Goal: Book appointment/travel/reservation

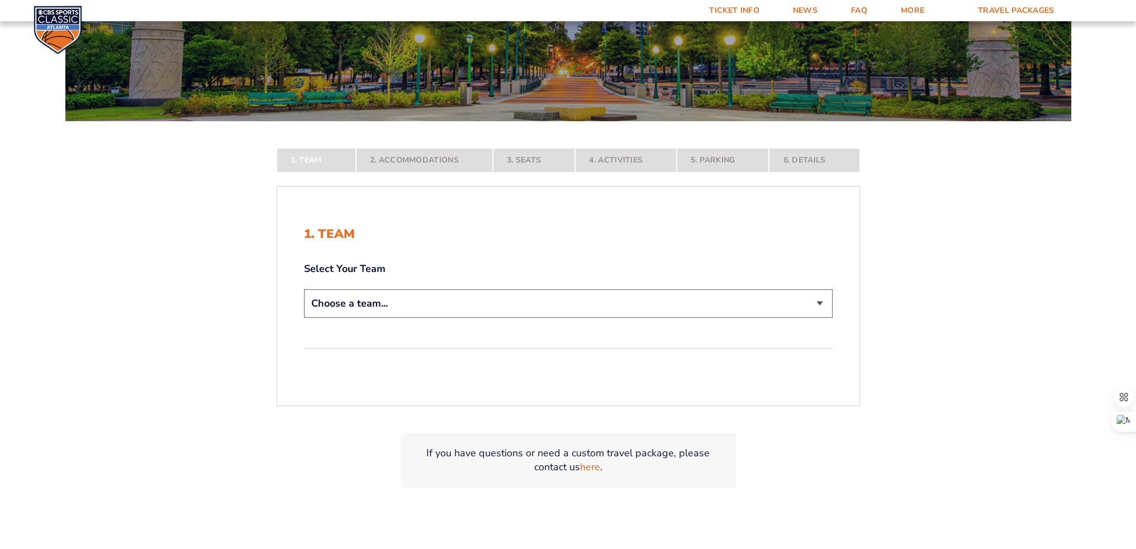
scroll to position [168, 0]
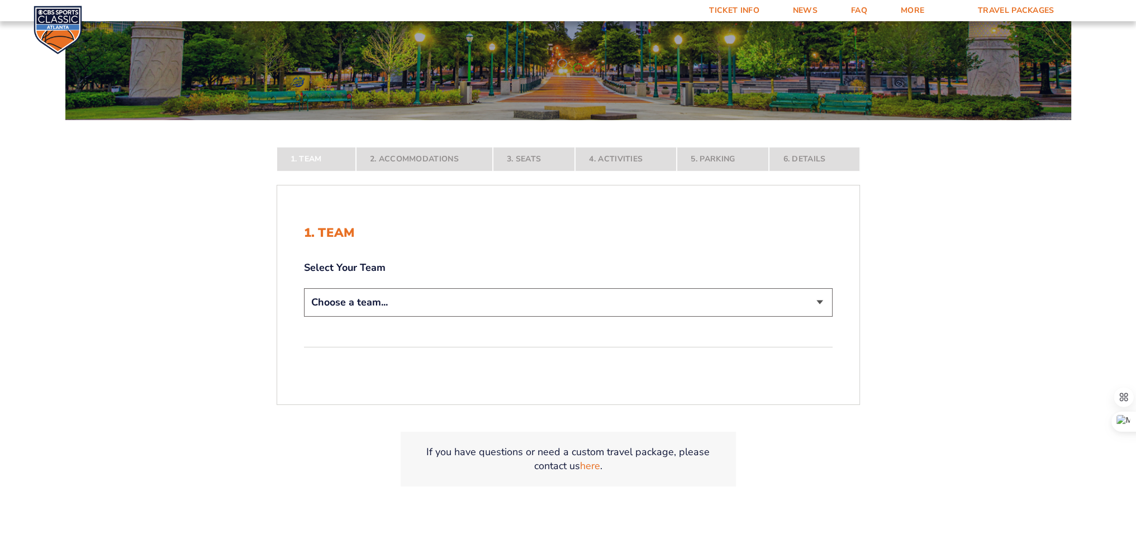
click at [426, 313] on select "Choose a team... [US_STATE] Wildcats [US_STATE] State Buckeyes [US_STATE] Tar H…" at bounding box center [568, 302] width 529 height 28
click at [422, 307] on select "Choose a team... [US_STATE] Wildcats [US_STATE] State Buckeyes [US_STATE] Tar H…" at bounding box center [568, 302] width 529 height 28
select select "12956"
click at [304, 317] on select "Choose a team... [US_STATE] Wildcats [US_STATE] State Buckeyes [US_STATE] Tar H…" at bounding box center [568, 302] width 529 height 28
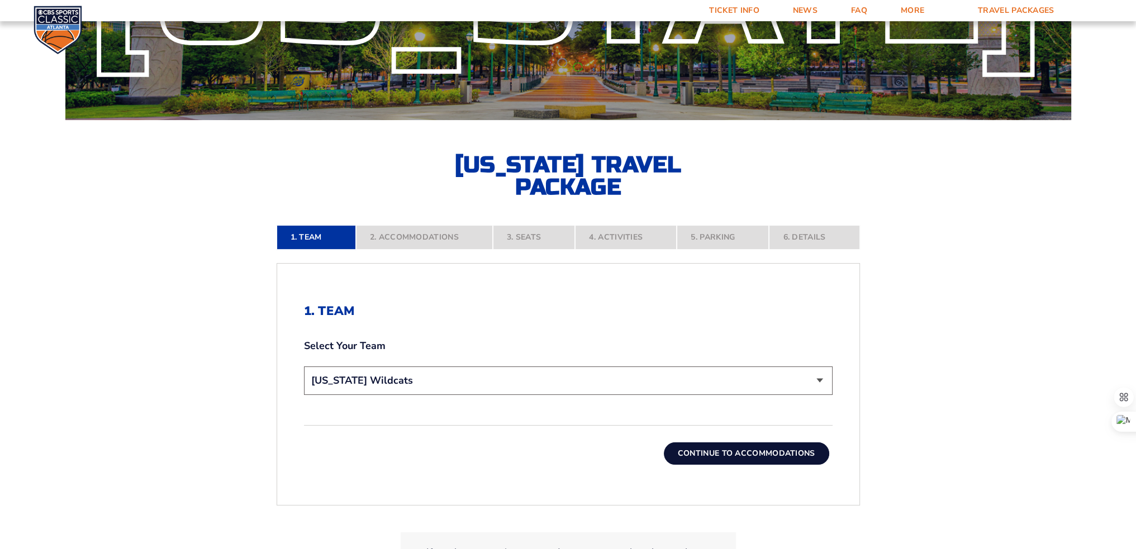
click at [706, 458] on button "Continue To Accommodations" at bounding box center [746, 454] width 165 height 22
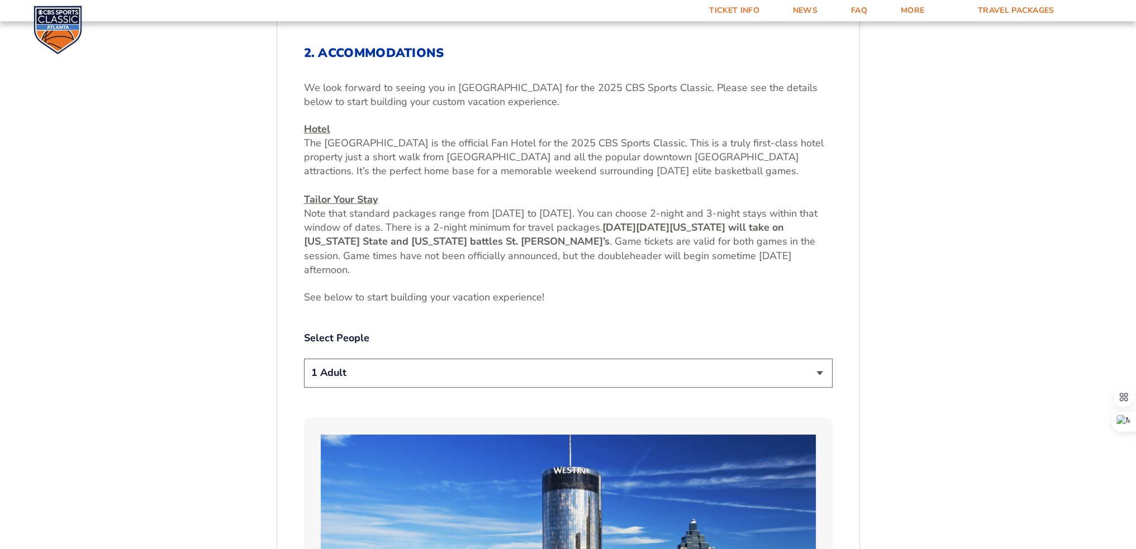
scroll to position [426, 0]
click at [386, 370] on select "1 Adult 2 Adults 3 Adults 4 Adults 2 Adults + 1 Child 2 Adults + 2 Children 2 A…" at bounding box center [568, 372] width 529 height 28
select select "2 Adults"
click at [304, 358] on select "1 Adult 2 Adults 3 Adults 4 Adults 2 Adults + 1 Child 2 Adults + 2 Children 2 A…" at bounding box center [568, 372] width 529 height 28
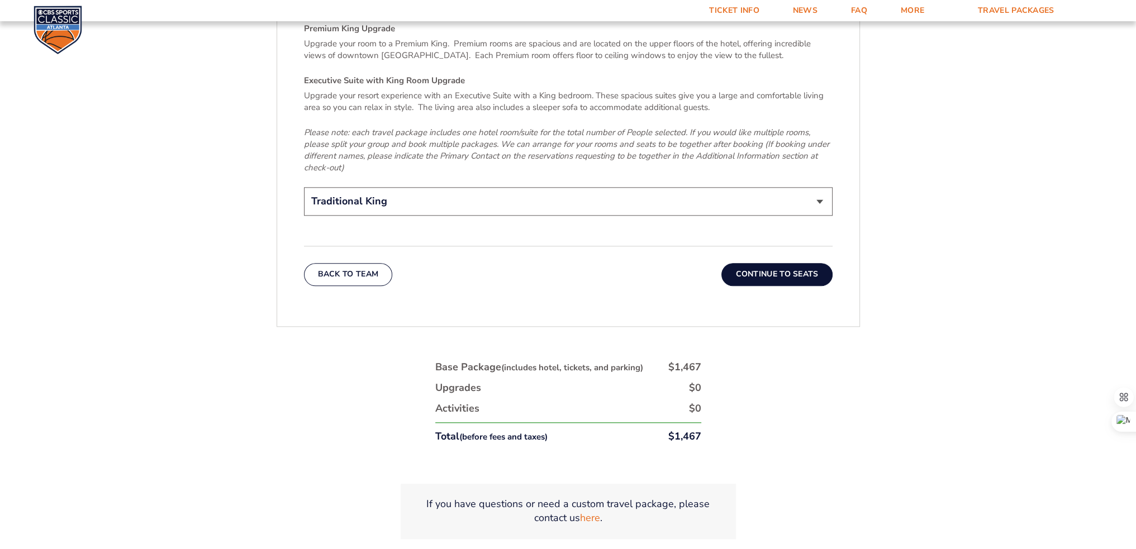
scroll to position [1822, 0]
click at [794, 263] on button "Continue To Seats" at bounding box center [776, 274] width 111 height 22
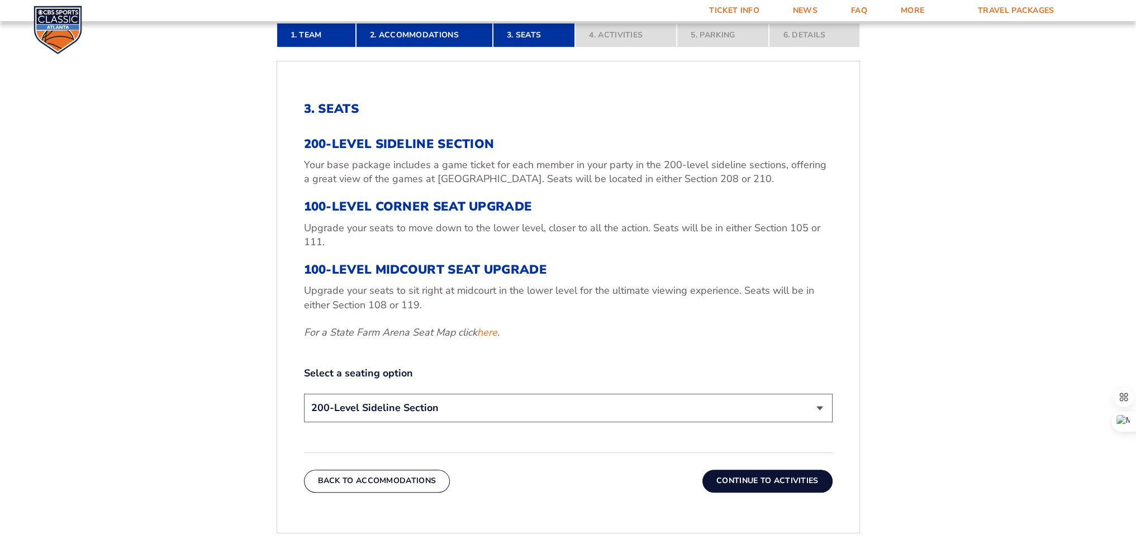
scroll to position [371, 0]
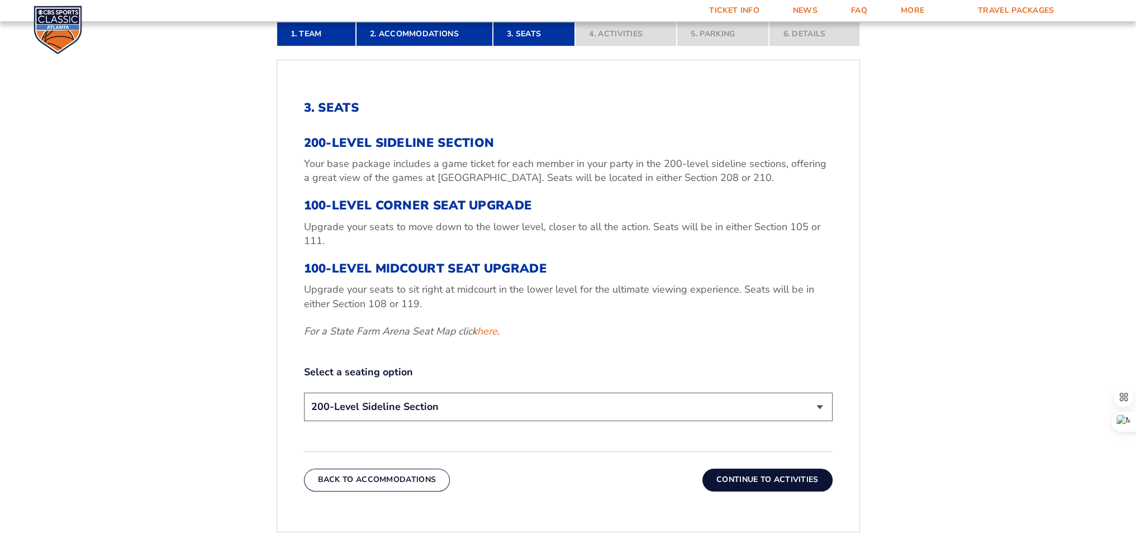
click at [426, 407] on select "200-Level Sideline Section 100-Level Corner Seat Upgrade (+$120 per person) 100…" at bounding box center [568, 407] width 529 height 28
select select "100-Level Midcourt Seat Upgrade"
click at [304, 393] on select "200-Level Sideline Section 100-Level Corner Seat Upgrade (+$120 per person) 100…" at bounding box center [568, 407] width 529 height 28
click at [747, 477] on button "Continue To Activities" at bounding box center [767, 480] width 130 height 22
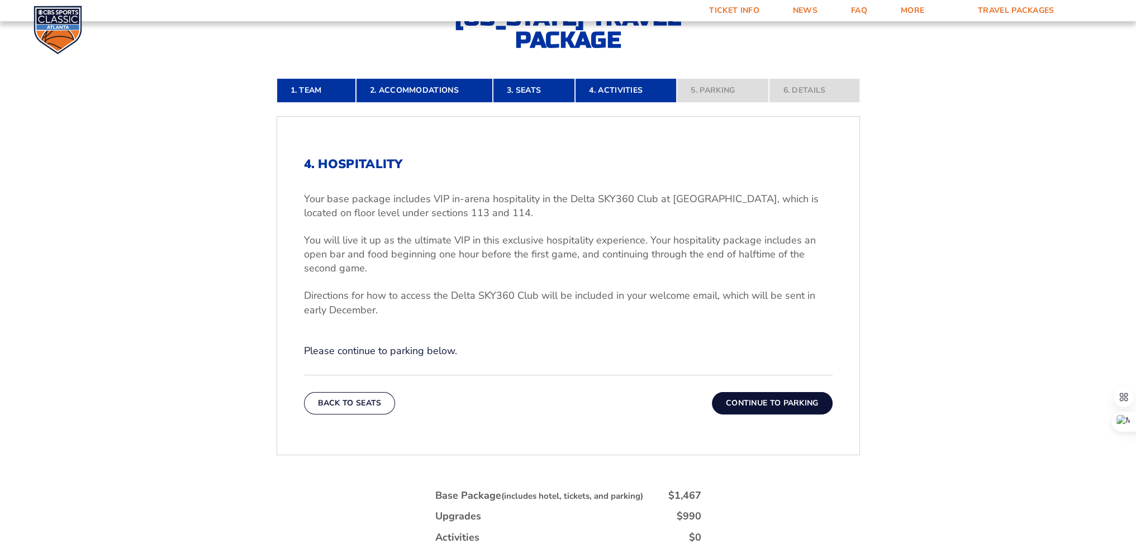
scroll to position [315, 0]
click at [777, 404] on button "Continue To Parking" at bounding box center [772, 403] width 121 height 22
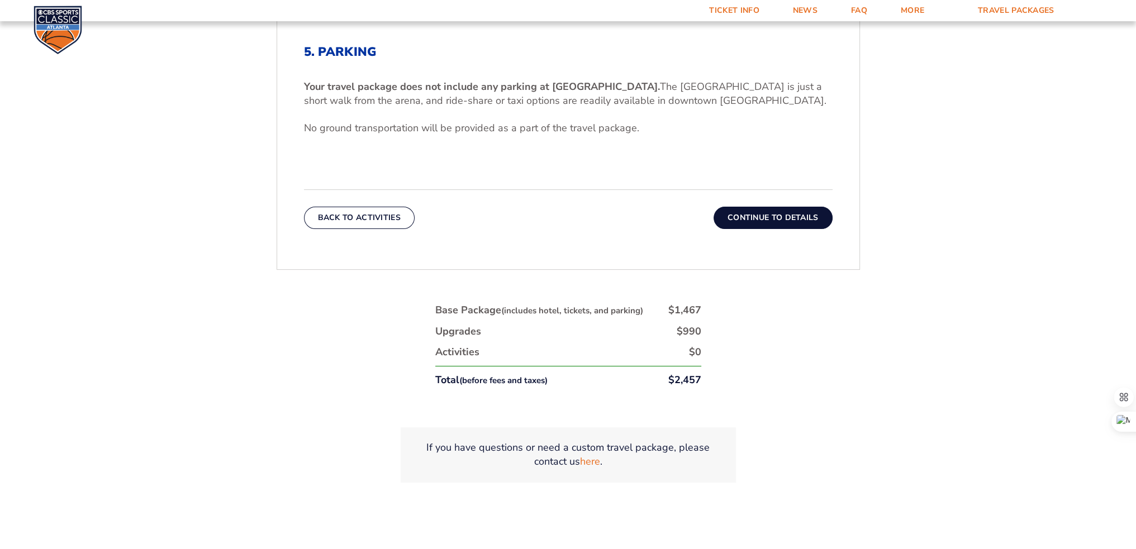
scroll to position [427, 0]
click at [764, 220] on button "Continue To Details" at bounding box center [773, 218] width 119 height 22
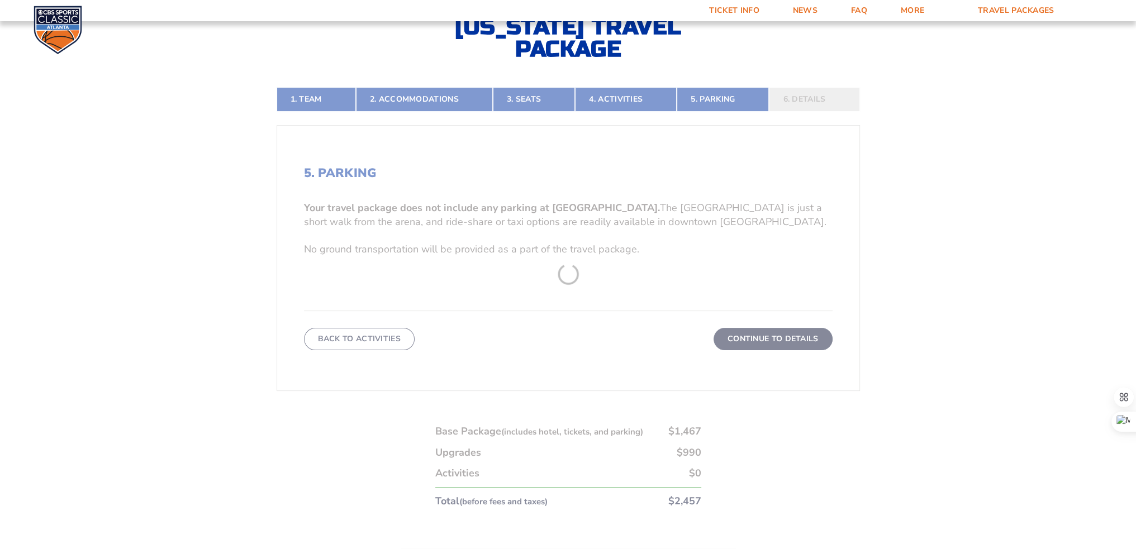
scroll to position [259, 0]
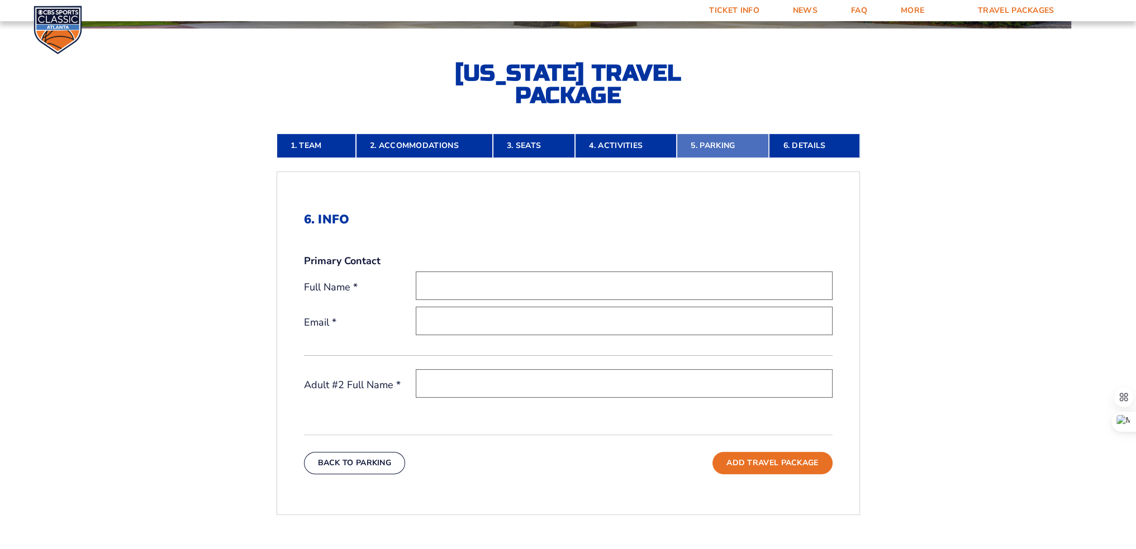
click at [707, 145] on link "5. Parking" at bounding box center [723, 146] width 92 height 25
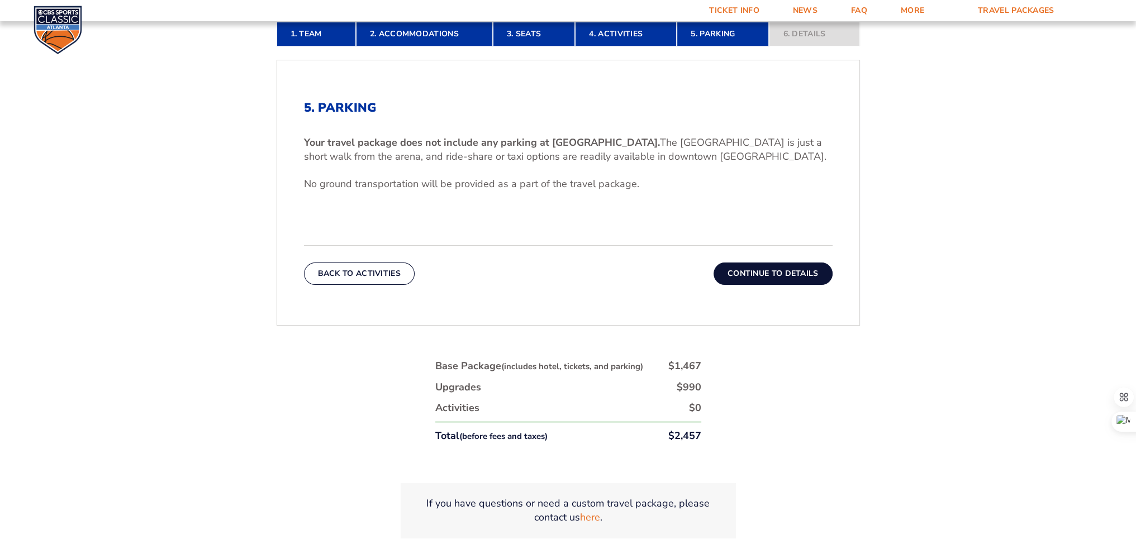
scroll to position [371, 0]
